Goal: Task Accomplishment & Management: Complete application form

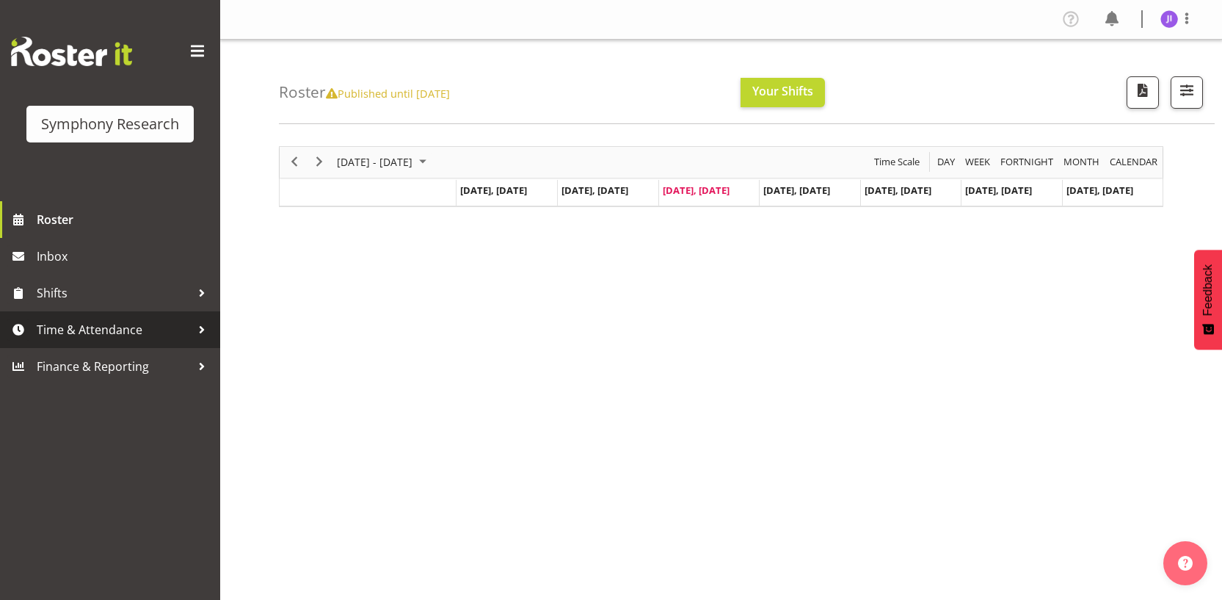
click at [165, 327] on span "Time & Attendance" at bounding box center [114, 329] width 154 height 22
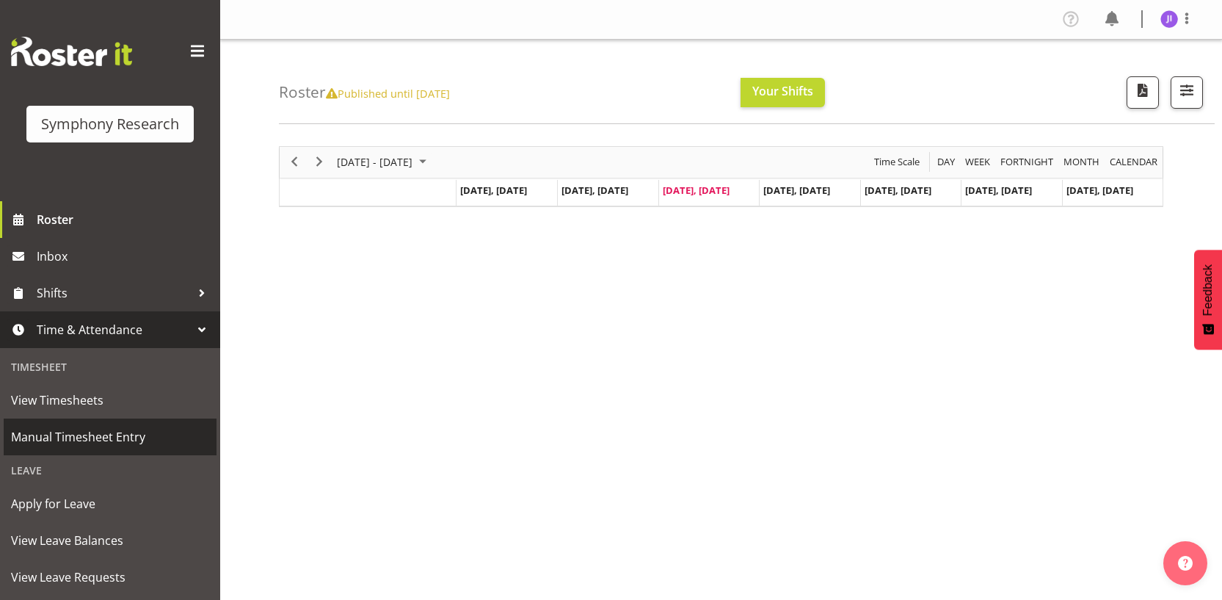
click at [136, 437] on span "Manual Timesheet Entry" at bounding box center [110, 437] width 198 height 22
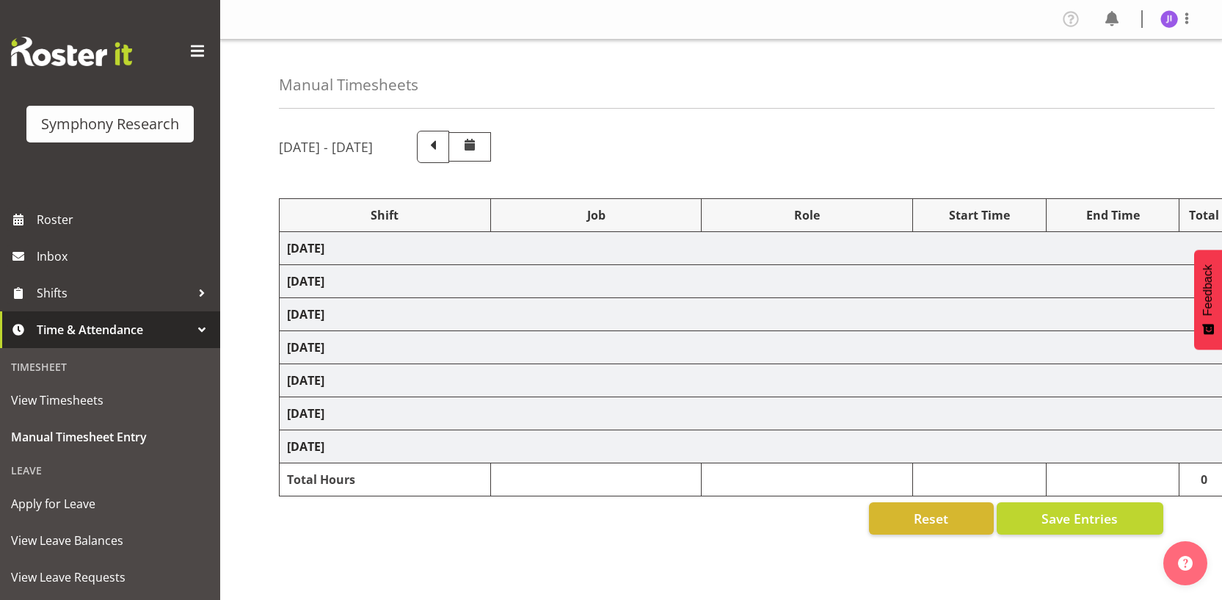
select select "48116"
select select "10730"
select select "48116"
select select "10730"
select select "48116"
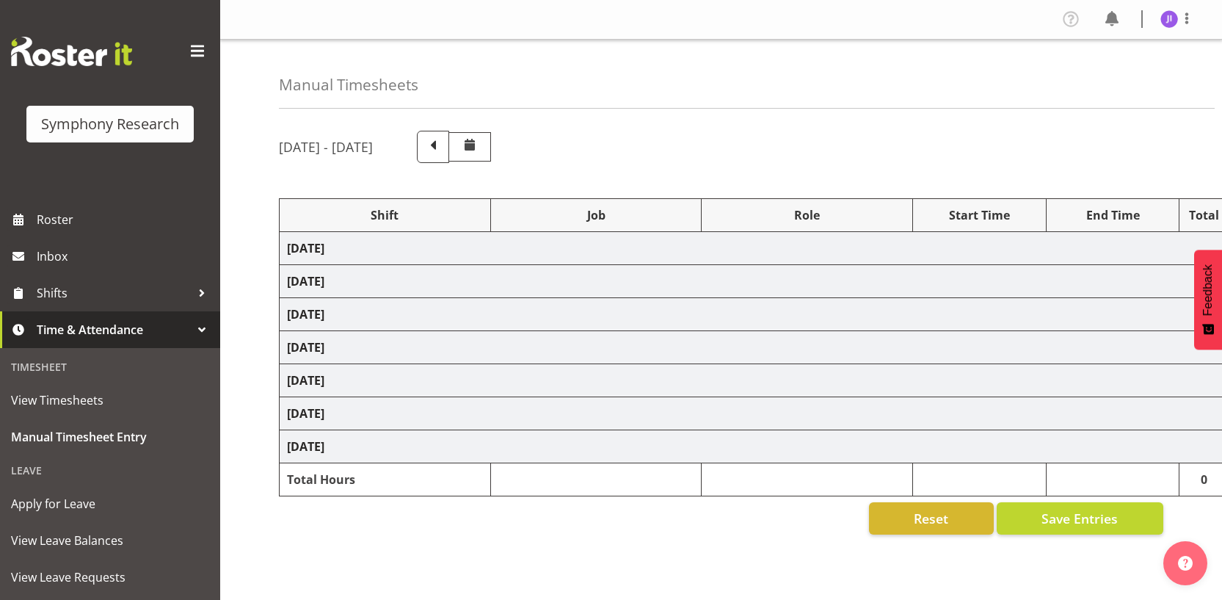
select select "10499"
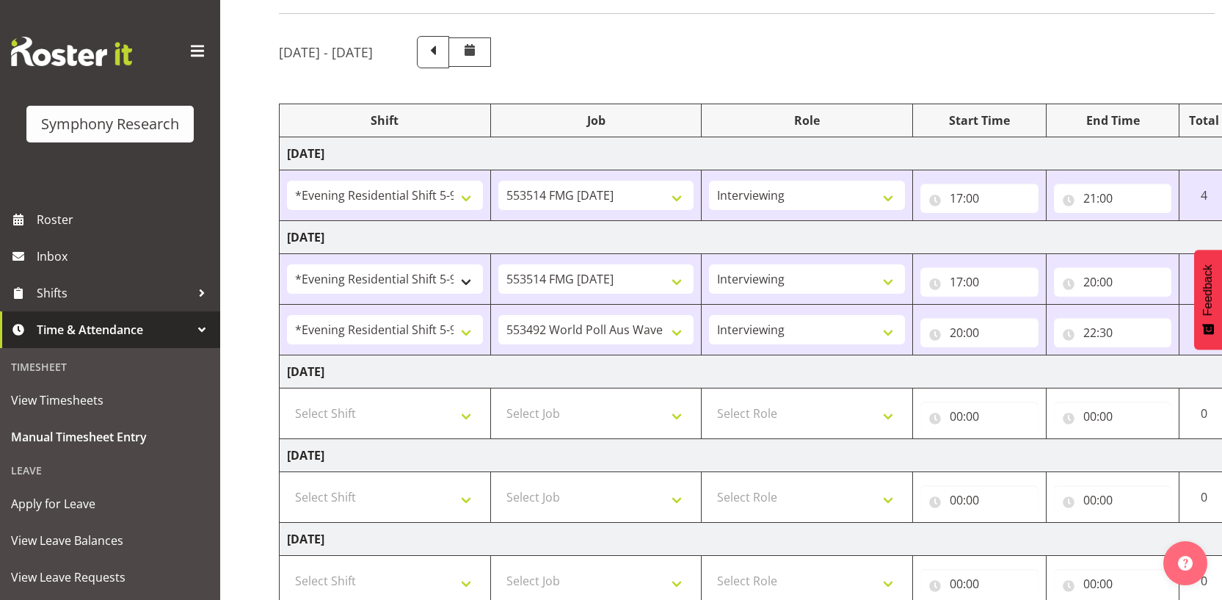
scroll to position [100, 0]
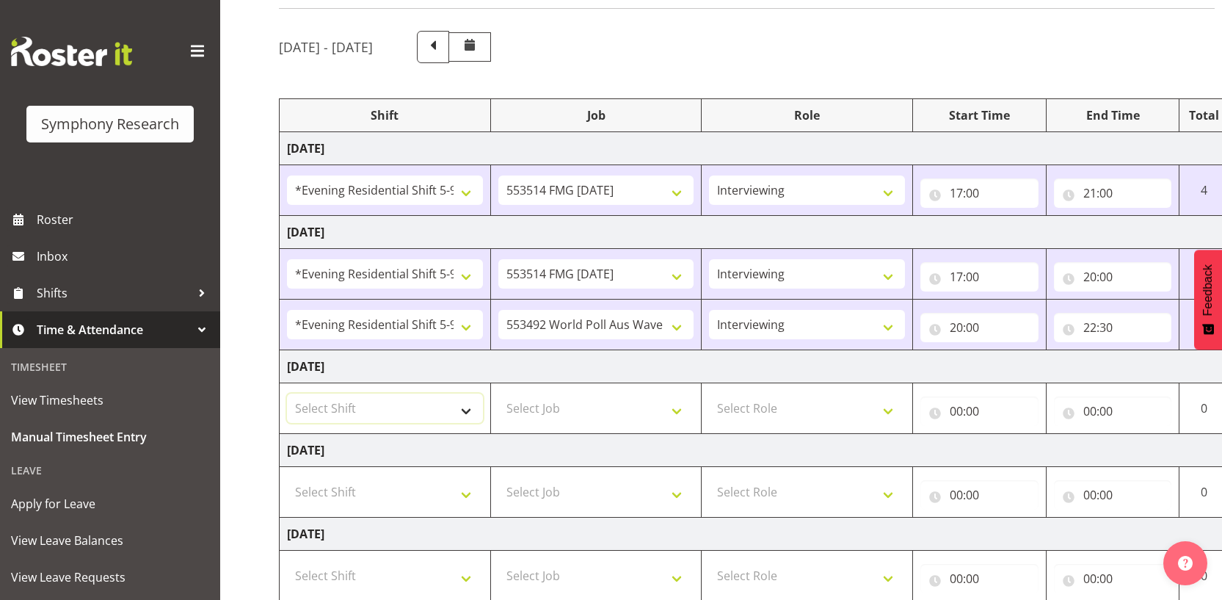
click at [417, 404] on select "Select Shift !!Weekend Residential (Roster IT Shift Label) *Business 9/10am ~ 4…" at bounding box center [385, 407] width 196 height 29
select select "48116"
click at [287, 393] on select "Select Shift !!Weekend Residential (Roster IT Shift Label) *Business 9/10am ~ 4…" at bounding box center [385, 407] width 196 height 29
click at [594, 402] on select "Select Job 550060 IF Admin 553492 World Poll Aus Wave 2 Main 2025 553493 World …" at bounding box center [596, 407] width 196 height 29
select select "10730"
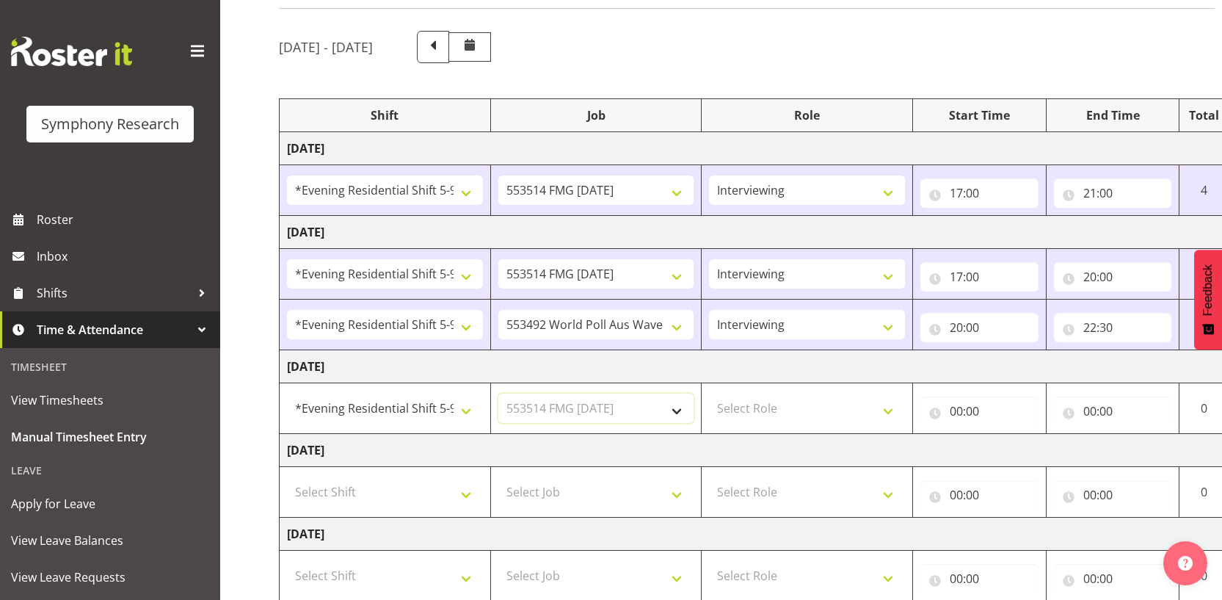
click at [498, 393] on select "Select Job 550060 IF Admin 553492 World Poll Aus Wave 2 Main 2025 553493 World …" at bounding box center [596, 407] width 196 height 29
click at [766, 407] on select "Select Role Interviewing Briefing" at bounding box center [807, 407] width 196 height 29
select select "47"
click at [709, 393] on select "Select Role Interviewing Briefing" at bounding box center [807, 407] width 196 height 29
click at [960, 413] on input "00:00" at bounding box center [979, 410] width 118 height 29
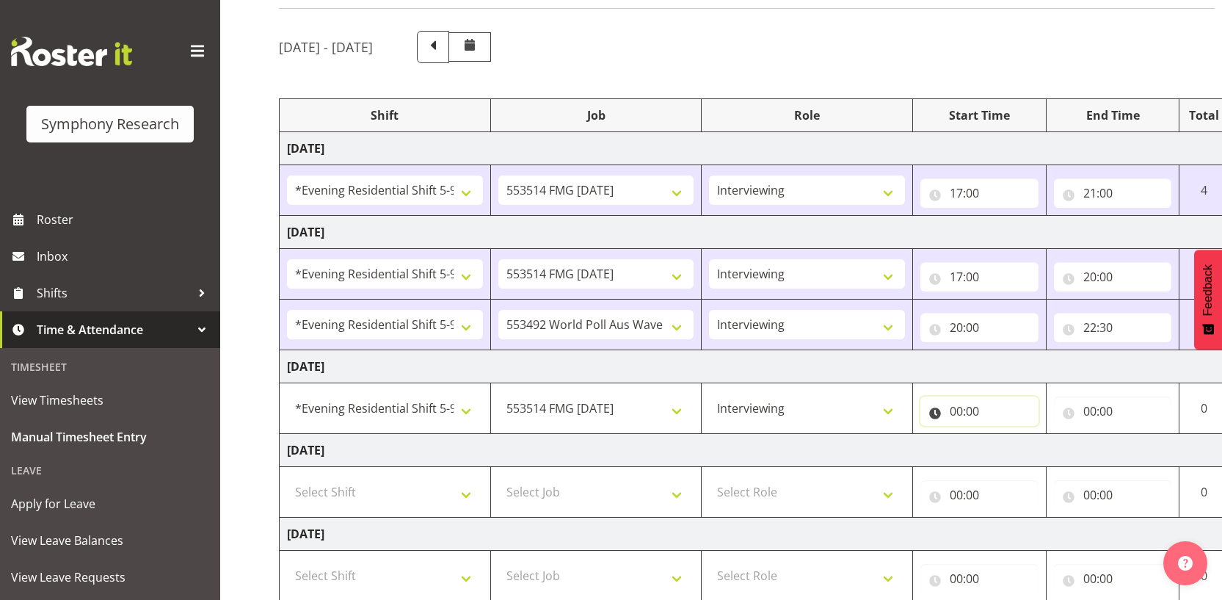
click at [960, 413] on input "00:00" at bounding box center [979, 410] width 118 height 29
click at [957, 415] on input "00:00" at bounding box center [979, 410] width 118 height 29
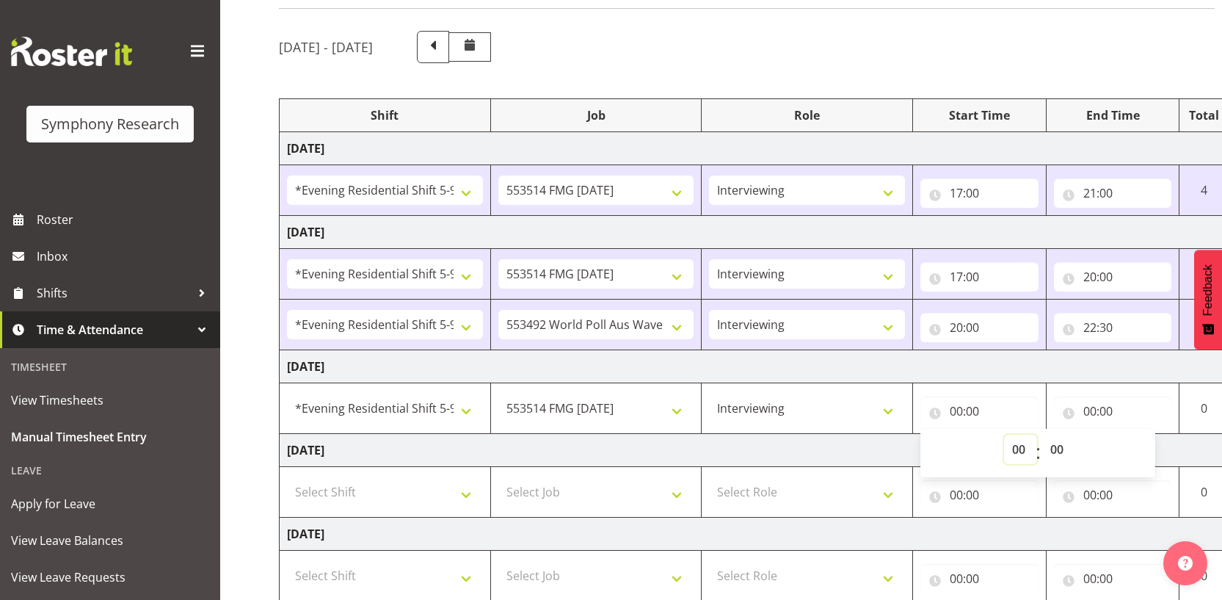
click at [1010, 452] on select "00 01 02 03 04 05 06 07 08 09 10 11 12 13 14 15 16 17 18 19 20 21 22 23" at bounding box center [1020, 448] width 33 height 29
click at [1004, 434] on select "00 01 02 03 04 05 06 07 08 09 10 11 12 13 14 15 16 17 18 19 20 21 22 23" at bounding box center [1020, 448] width 33 height 29
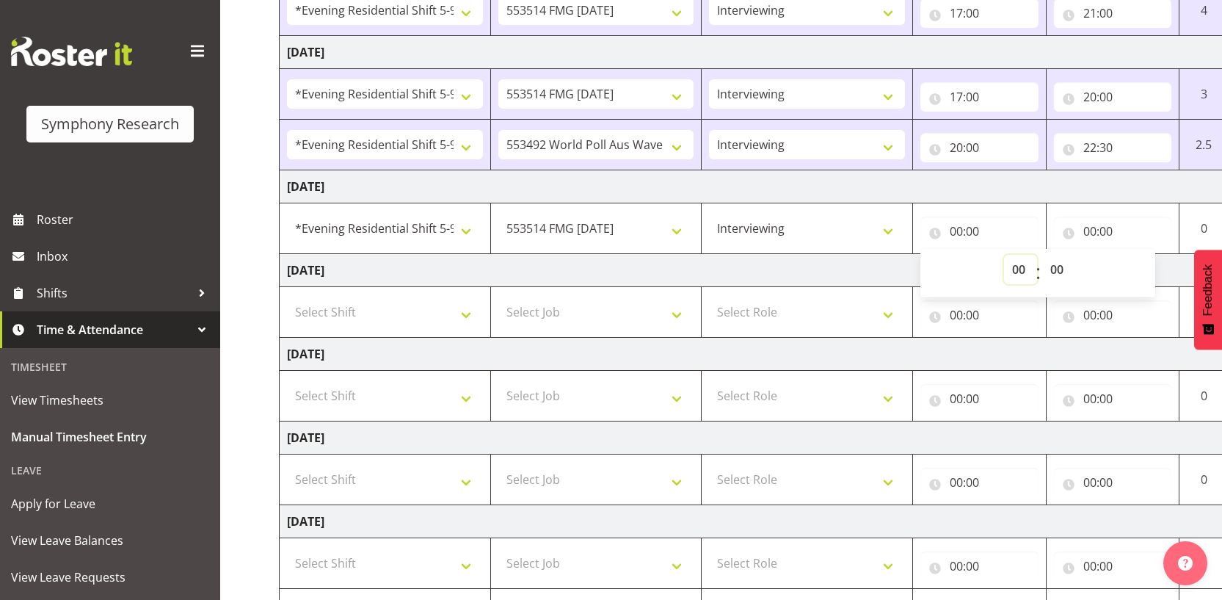
scroll to position [362, 0]
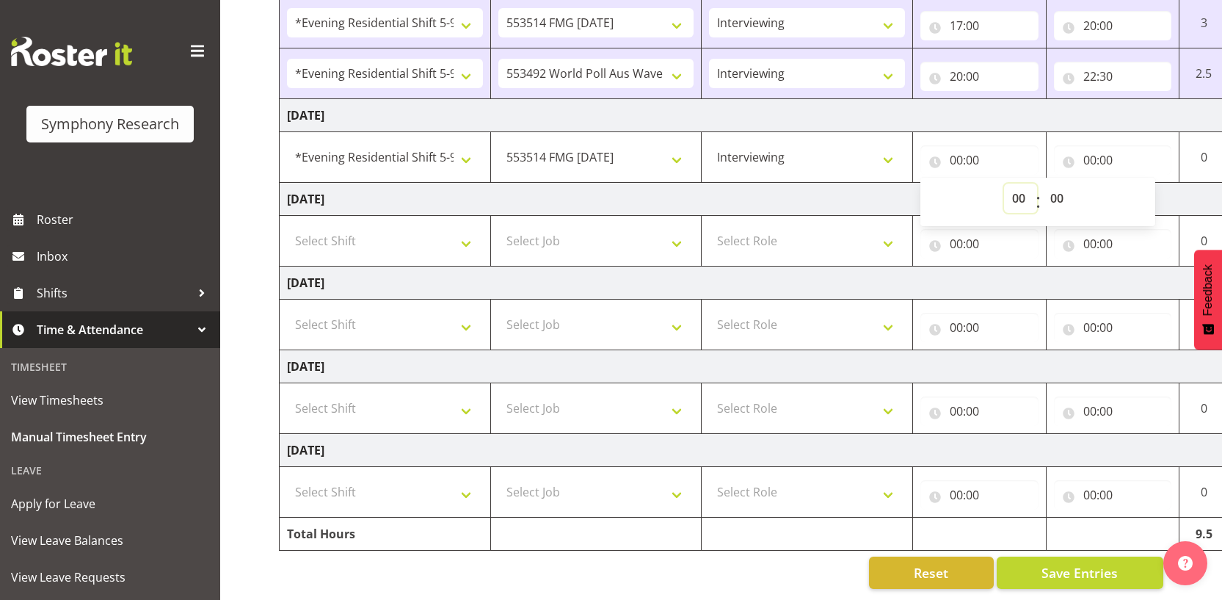
click at [1016, 184] on select "00 01 02 03 04 05 06 07 08 09 10 11 12 13 14 15 16 17 18 19 20 21 22 23" at bounding box center [1020, 197] width 33 height 29
select select "17"
click at [1004, 183] on select "00 01 02 03 04 05 06 07 08 09 10 11 12 13 14 15 16 17 18 19 20 21 22 23" at bounding box center [1020, 197] width 33 height 29
type input "17:00"
click at [1090, 148] on input "00:00" at bounding box center [1113, 159] width 118 height 29
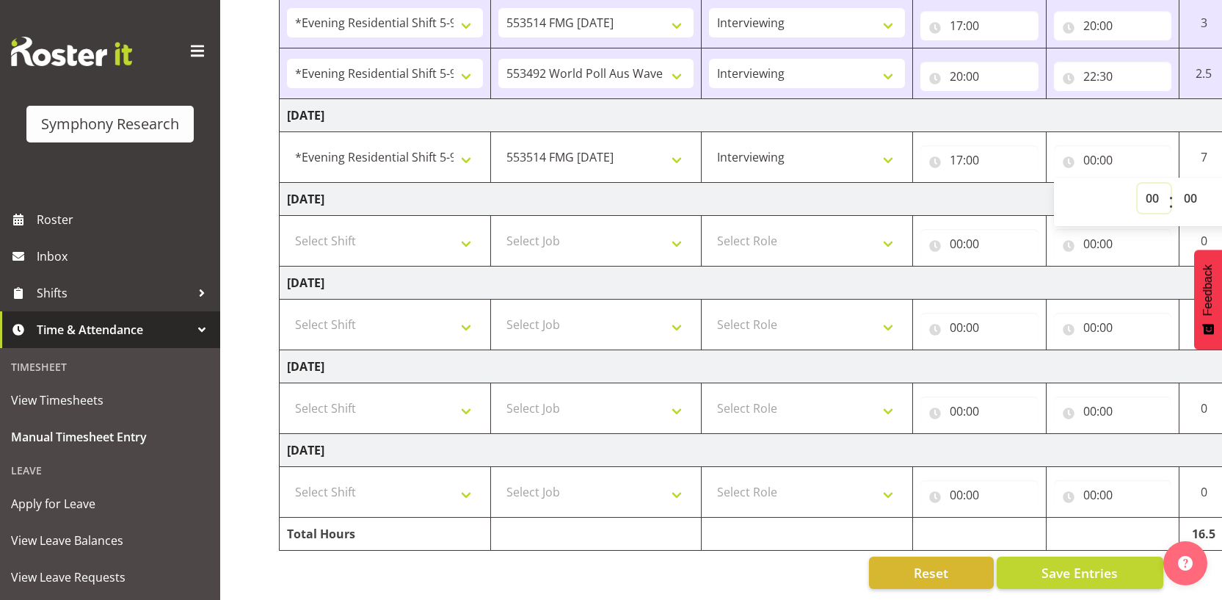
click at [1148, 186] on select "00 01 02 03 04 05 06 07 08 09 10 11 12 13 14 15 16 17 18 19 20 21 22 23" at bounding box center [1153, 197] width 33 height 29
select select "21"
click at [1137, 183] on select "00 01 02 03 04 05 06 07 08 09 10 11 12 13 14 15 16 17 18 19 20 21 22 23" at bounding box center [1153, 197] width 33 height 29
type input "21:00"
click at [1036, 556] on button "Save Entries" at bounding box center [1080, 572] width 167 height 32
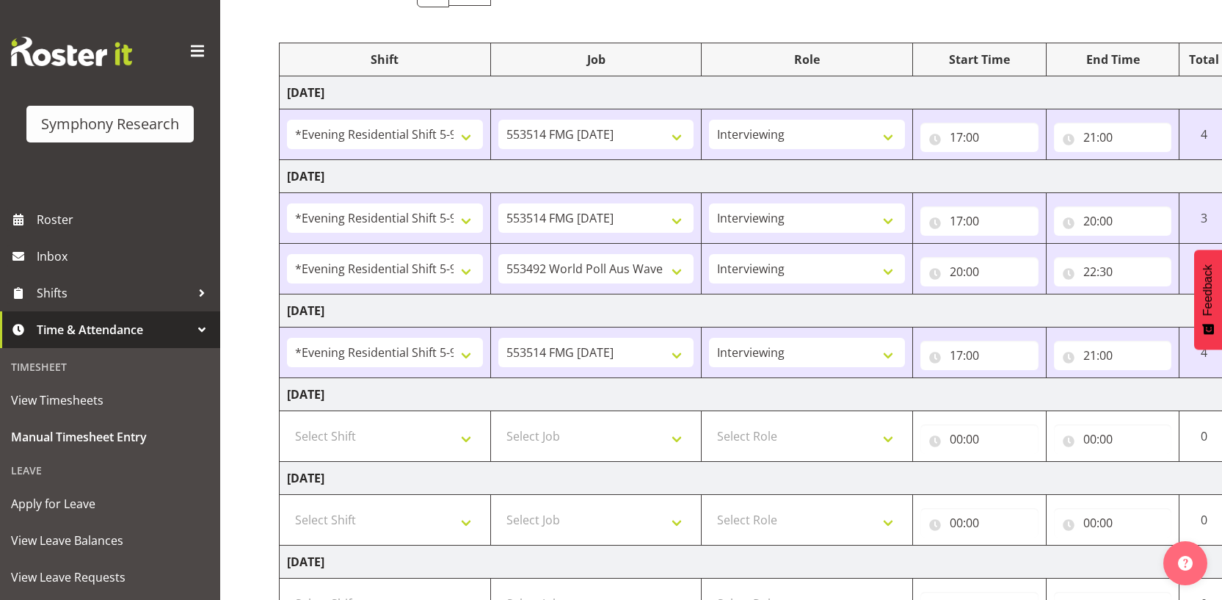
scroll to position [58, 0]
